Goal: Information Seeking & Learning: Learn about a topic

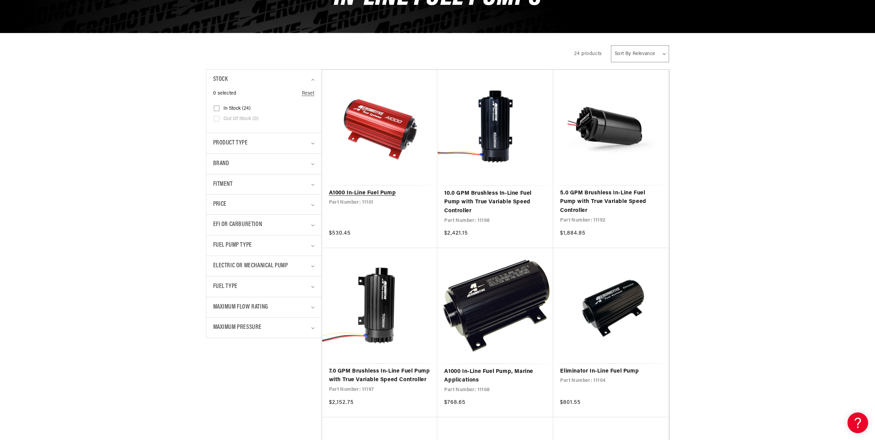
scroll to position [137, 0]
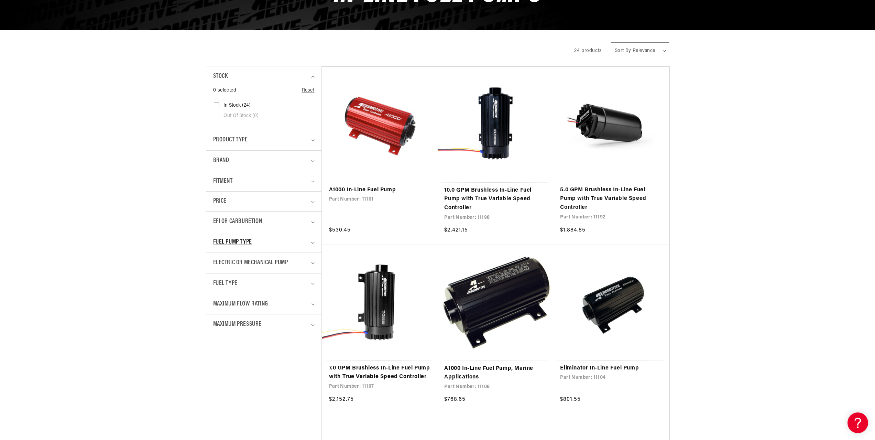
click at [307, 241] on div "Fuel Pump Type" at bounding box center [261, 242] width 96 height 10
click at [313, 222] on icon "EFI or Carburetion (0 selected)" at bounding box center [312, 222] width 3 height 2
click at [219, 258] on rect at bounding box center [216, 260] width 5 height 5
click at [219, 259] on input "EFI (24) EFI (24 products)" at bounding box center [216, 261] width 5 height 5
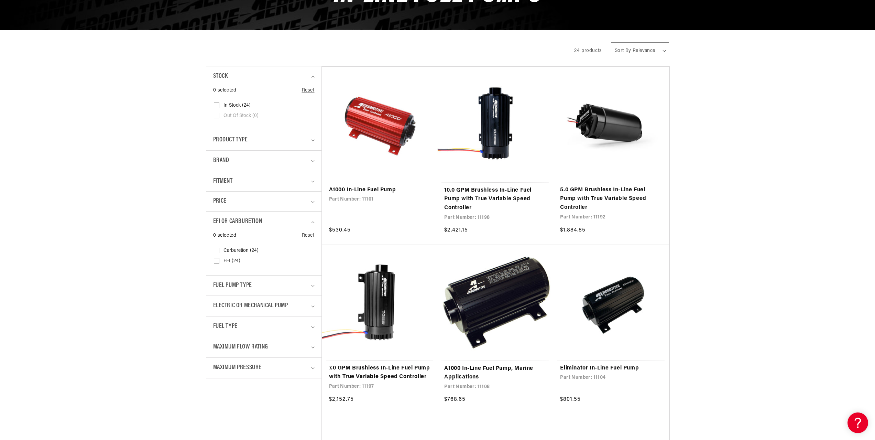
checkbox input "true"
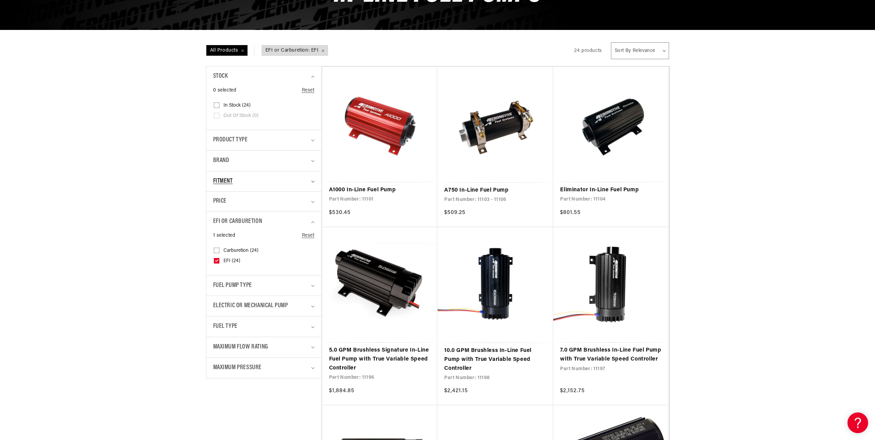
click at [298, 182] on div "Fitment" at bounding box center [261, 181] width 96 height 10
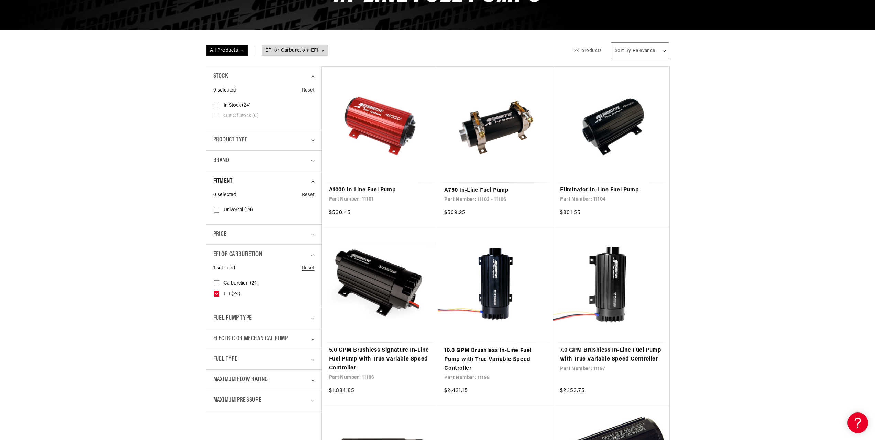
click at [298, 182] on div "Fitment" at bounding box center [261, 181] width 96 height 10
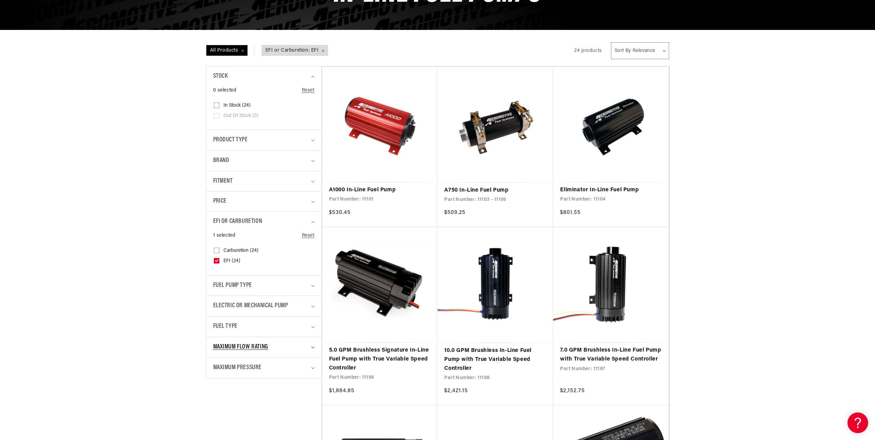
click at [304, 344] on div "Maximum Flow Rating" at bounding box center [261, 347] width 96 height 10
click at [303, 364] on div "Maximum Pressure" at bounding box center [261, 368] width 96 height 10
click at [302, 343] on div "Maximum Flow Rating" at bounding box center [261, 347] width 96 height 10
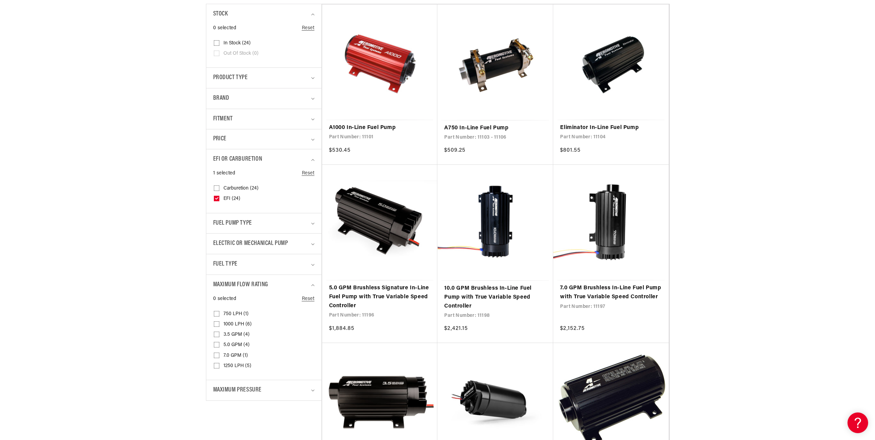
scroll to position [206, 0]
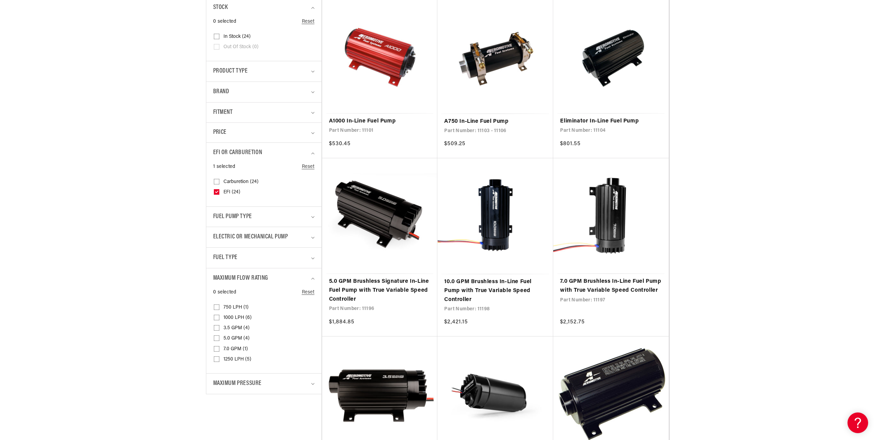
click at [216, 327] on input "3.5 GPM (4) 3.5 GPM (4 products)" at bounding box center [216, 328] width 5 height 5
checkbox input "true"
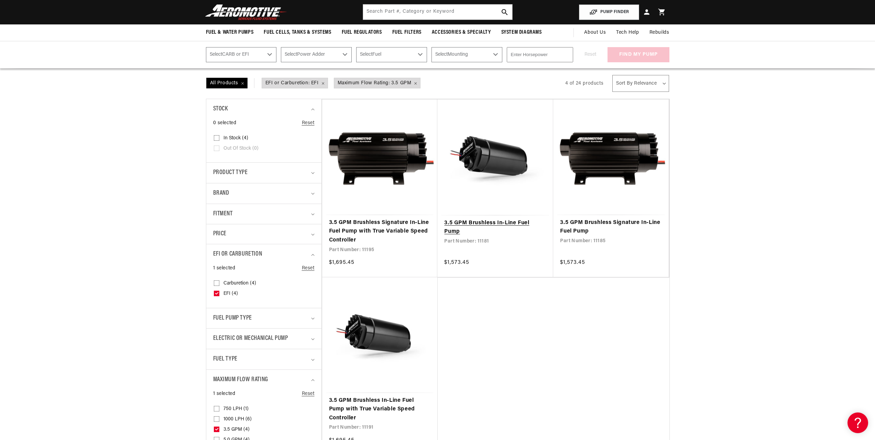
scroll to position [103, 0]
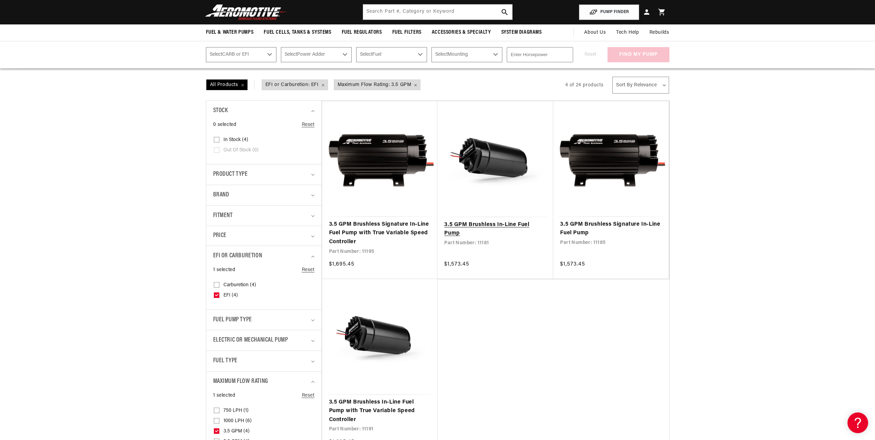
click at [452, 226] on link "3.5 GPM Brushless In-Line Fuel Pump" at bounding box center [495, 229] width 102 height 18
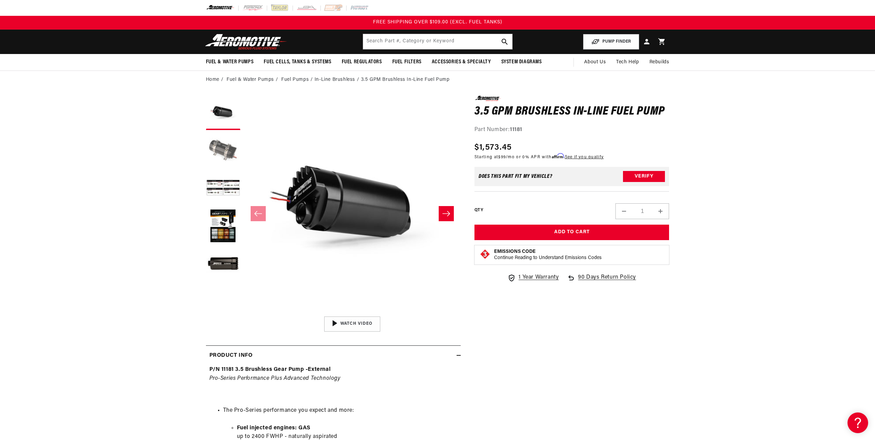
click at [220, 144] on button "Load image 2 in gallery view" at bounding box center [223, 150] width 34 height 34
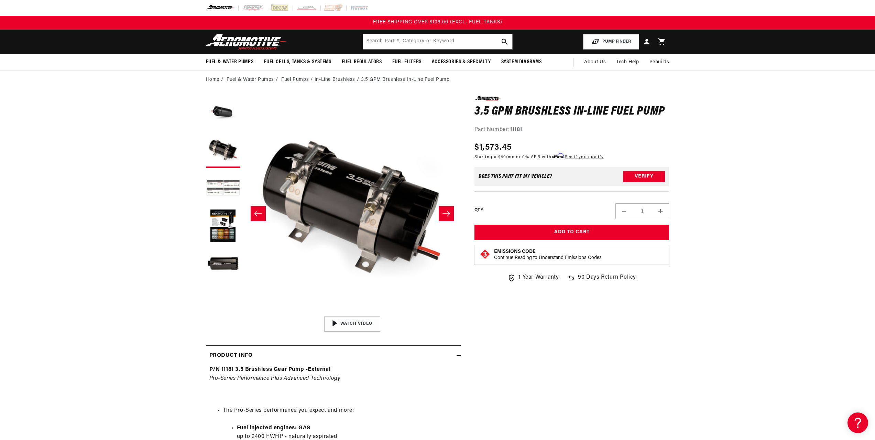
click at [216, 183] on button "Load image 3 in gallery view" at bounding box center [223, 188] width 34 height 34
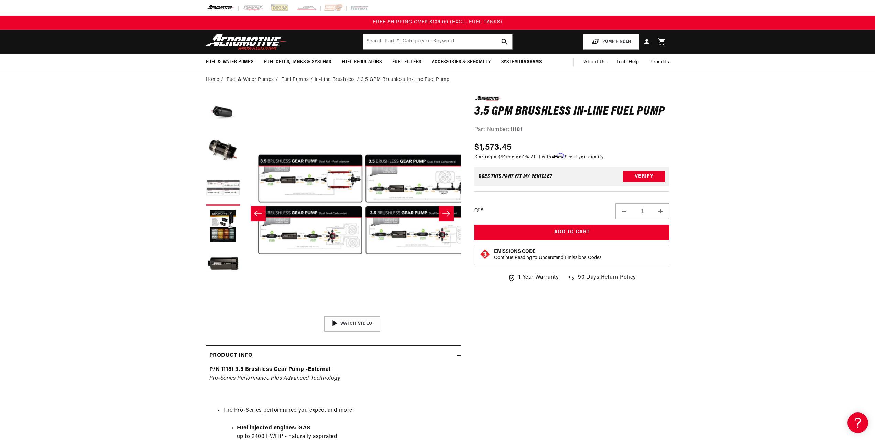
scroll to position [0, 434]
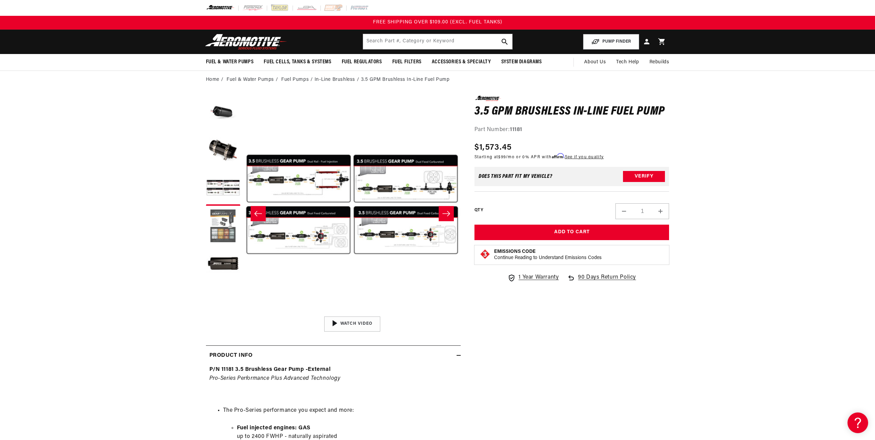
click at [224, 223] on button "Load image 4 in gallery view" at bounding box center [223, 226] width 34 height 34
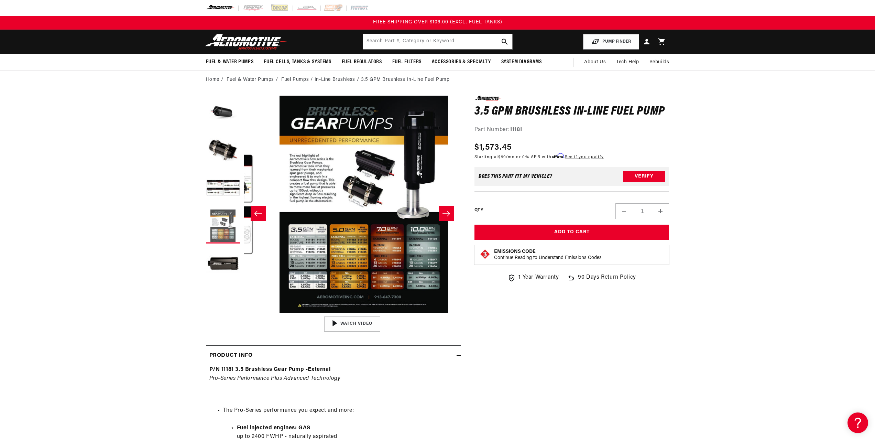
scroll to position [0, 651]
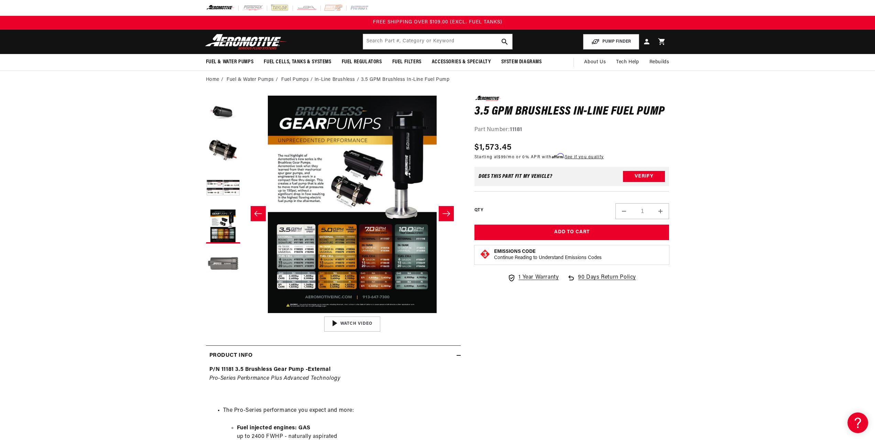
drag, startPoint x: 220, startPoint y: 245, endPoint x: 213, endPoint y: 268, distance: 23.8
click at [213, 268] on button "Load image 5 in gallery view" at bounding box center [223, 264] width 34 height 34
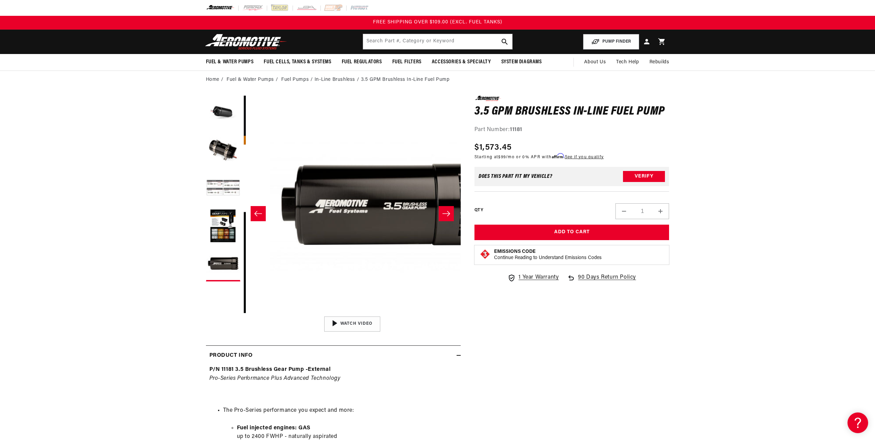
scroll to position [0, 868]
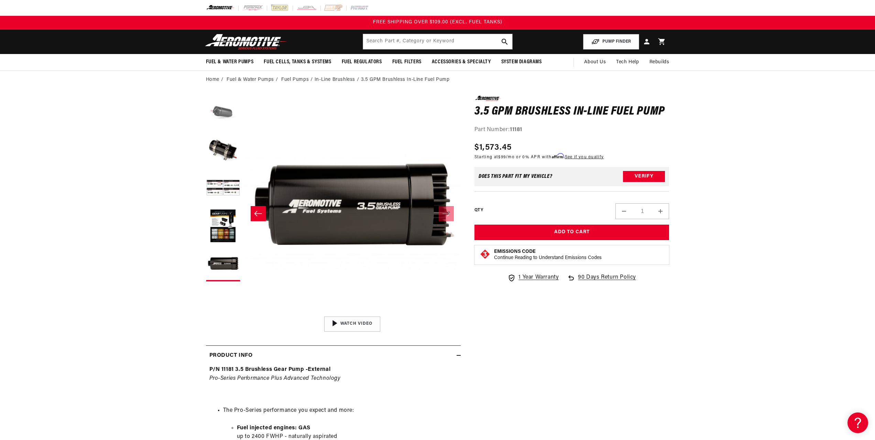
click at [219, 120] on button "Load image 1 in gallery view" at bounding box center [223, 113] width 34 height 34
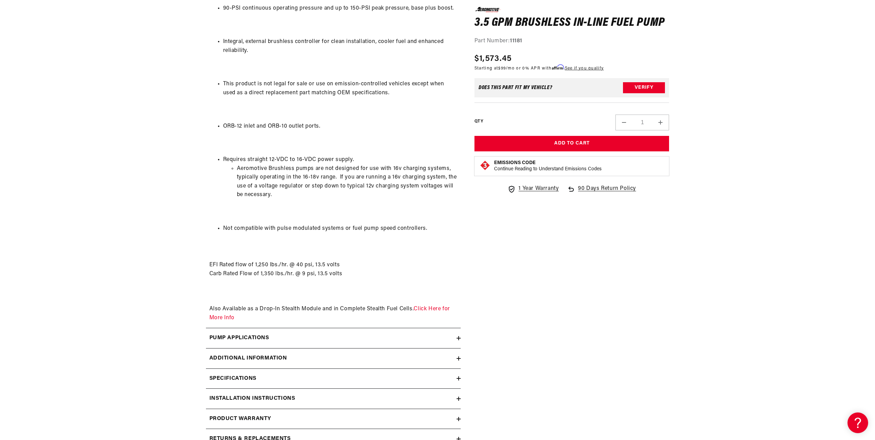
scroll to position [928, 0]
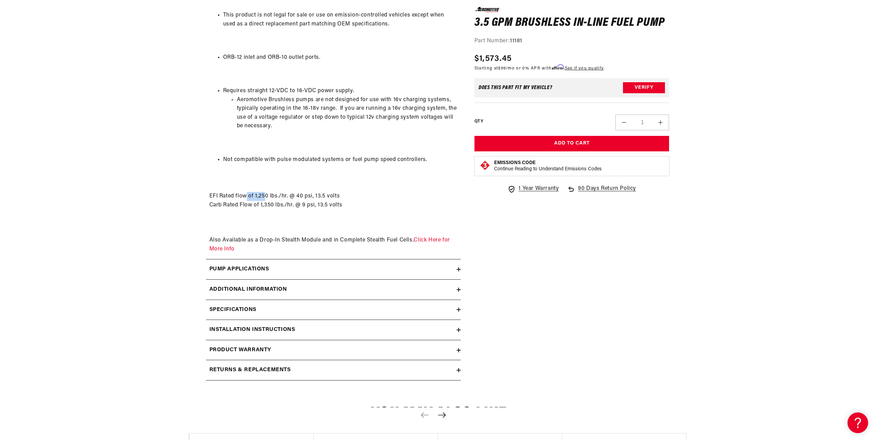
drag, startPoint x: 248, startPoint y: 195, endPoint x: 274, endPoint y: 195, distance: 26.5
click at [271, 195] on p "EFI Rated flow of 1,250 lbs./hr. @ 40 psi, 13.5 volts Carb Rated Flow of 1,350 …" at bounding box center [333, 213] width 248 height 79
click at [274, 195] on p "EFI Rated flow of 1,250 lbs./hr. @ 40 psi, 13.5 volts Carb Rated Flow of 1,350 …" at bounding box center [333, 213] width 248 height 79
drag, startPoint x: 283, startPoint y: 240, endPoint x: 336, endPoint y: 239, distance: 53.3
click at [327, 239] on p "EFI Rated flow of 1,250 lbs./hr. @ 40 psi, 13.5 volts Carb Rated Flow of 1,350 …" at bounding box center [333, 213] width 248 height 79
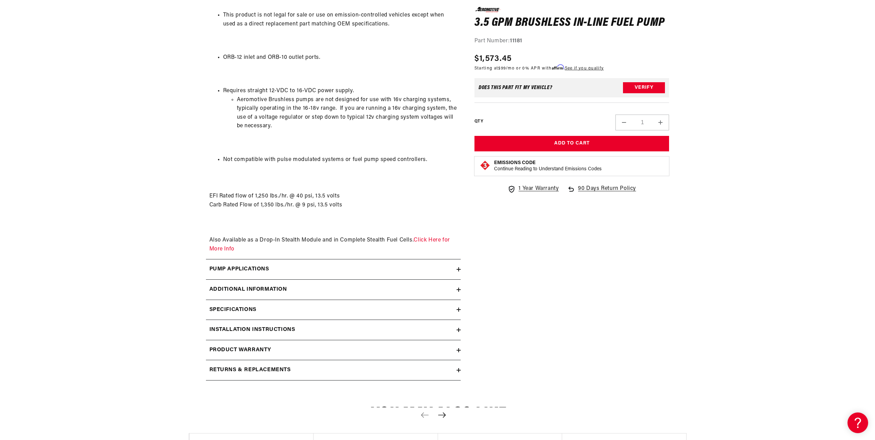
click at [346, 239] on p "EFI Rated flow of 1,250 lbs./hr. @ 40 psi, 13.5 volts Carb Rated Flow of 1,350 …" at bounding box center [333, 213] width 248 height 79
click at [301, 287] on div "Additional information" at bounding box center [331, 289] width 251 height 9
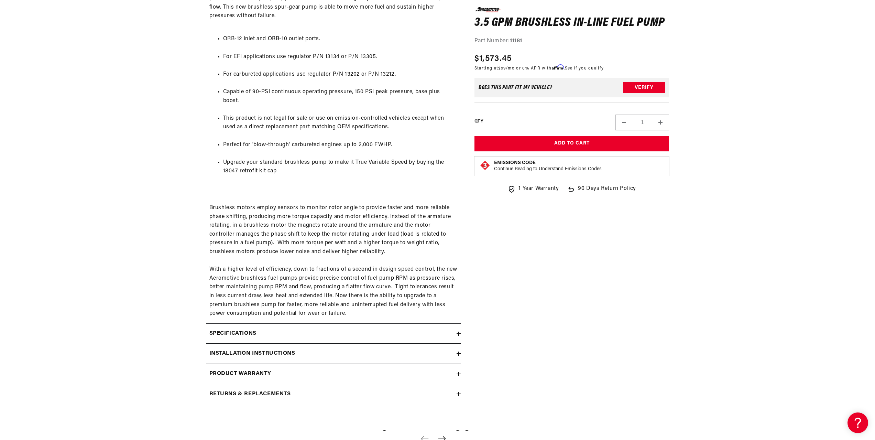
scroll to position [1272, 0]
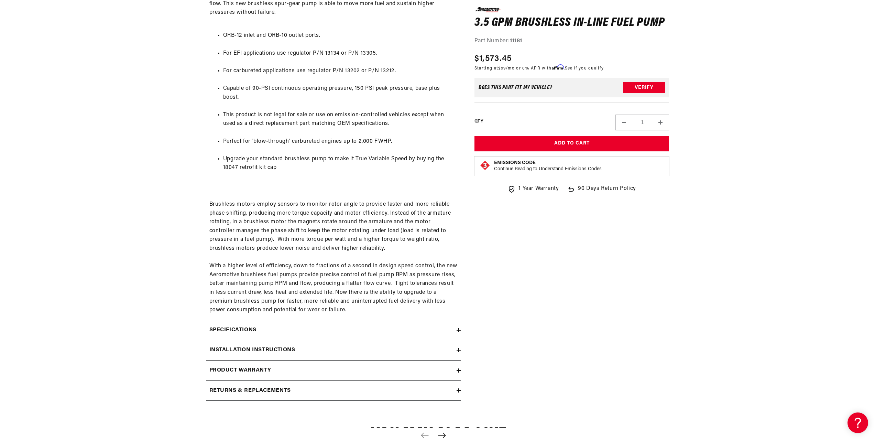
click at [308, 332] on div "Specifications" at bounding box center [331, 329] width 251 height 9
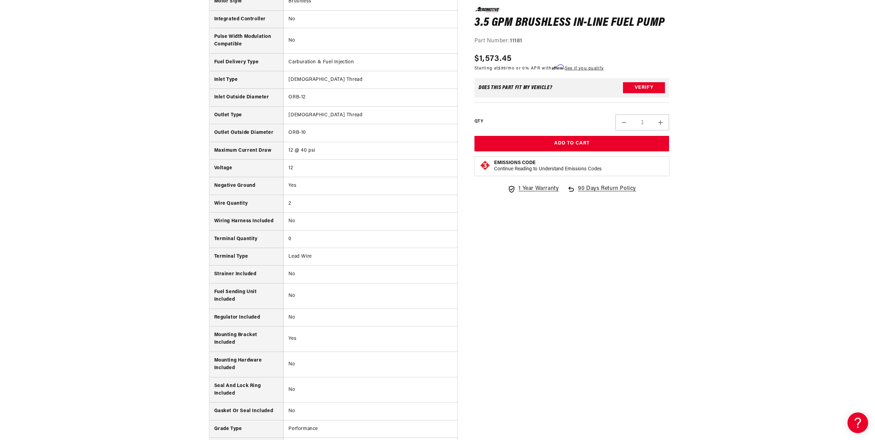
scroll to position [1753, 0]
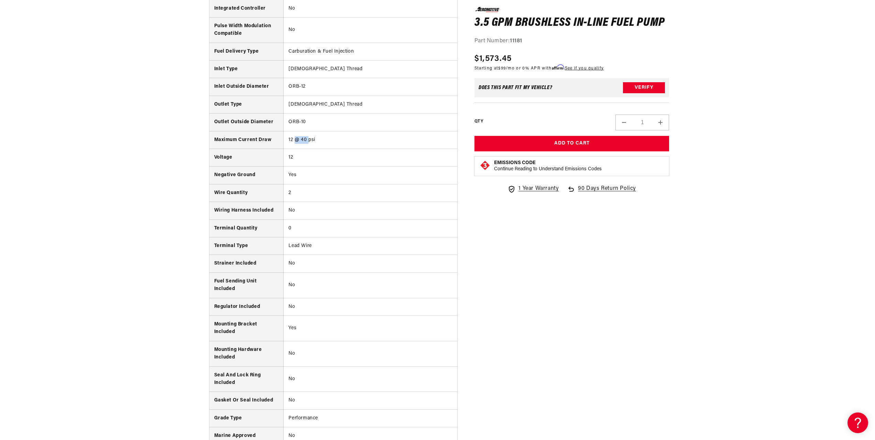
drag, startPoint x: 299, startPoint y: 139, endPoint x: 323, endPoint y: 139, distance: 23.7
click at [320, 139] on td "12 @ 40 psi" at bounding box center [371, 140] width 174 height 18
click at [324, 139] on td "12 @ 40 psi" at bounding box center [371, 140] width 174 height 18
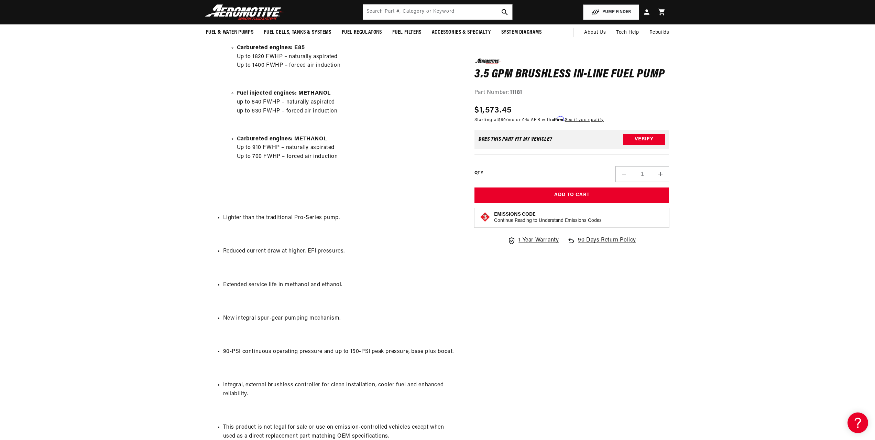
scroll to position [378, 0]
